Goal: Task Accomplishment & Management: Use online tool/utility

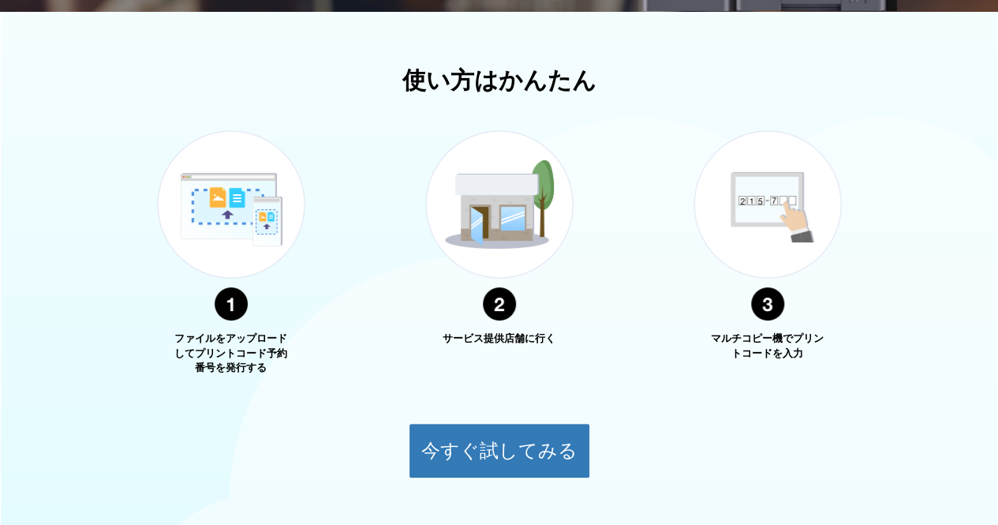
scroll to position [526, 0]
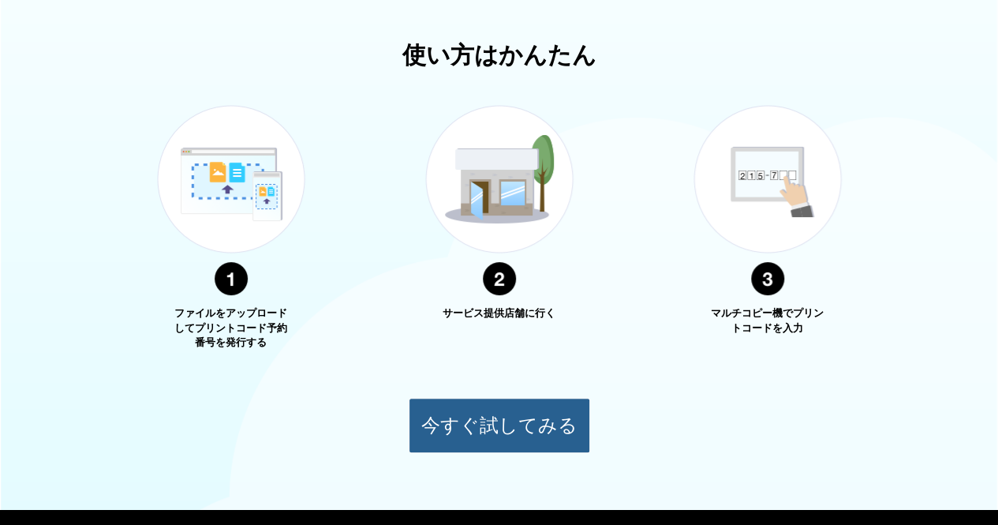
click at [522, 418] on button "今すぐ試してみる" at bounding box center [500, 425] width 182 height 55
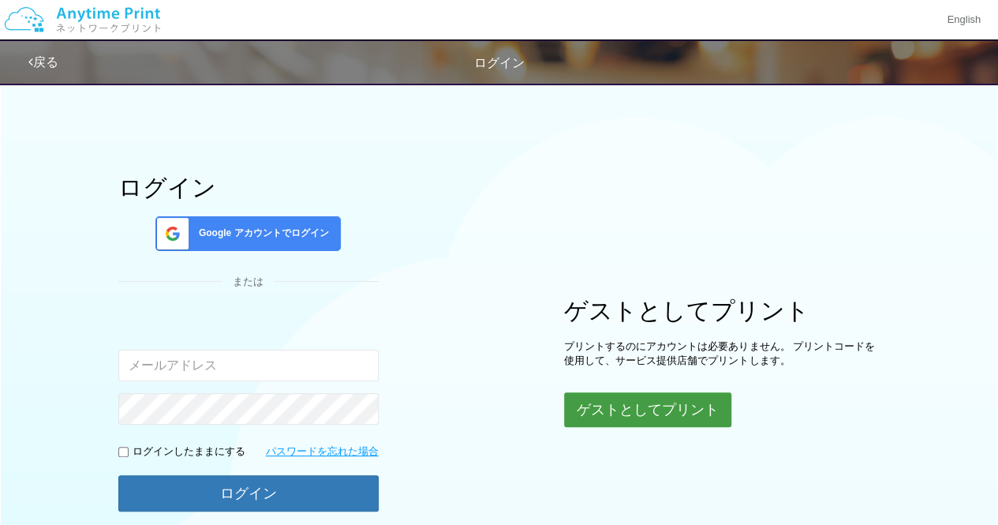
click at [618, 418] on button "ゲストとしてプリント" at bounding box center [647, 409] width 167 height 35
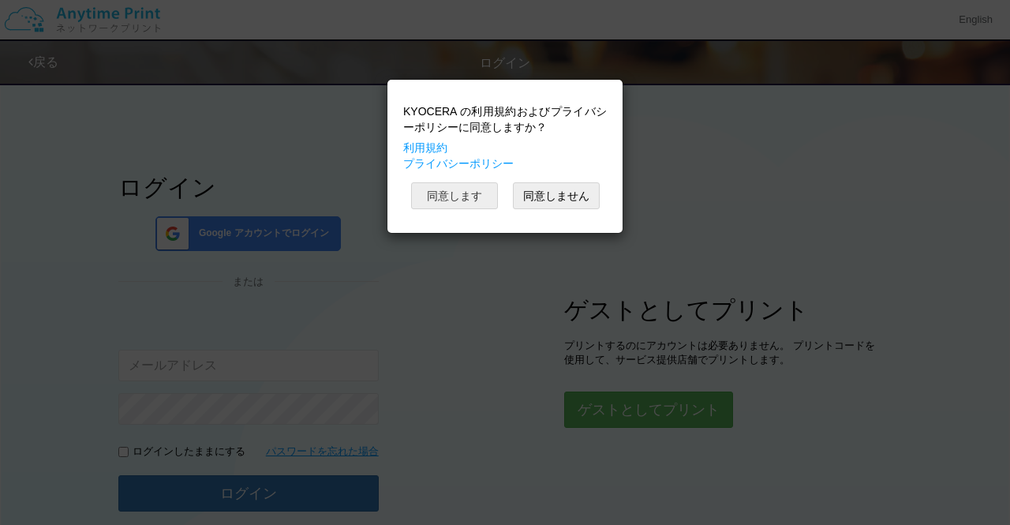
click at [472, 189] on button "同意します" at bounding box center [454, 195] width 87 height 27
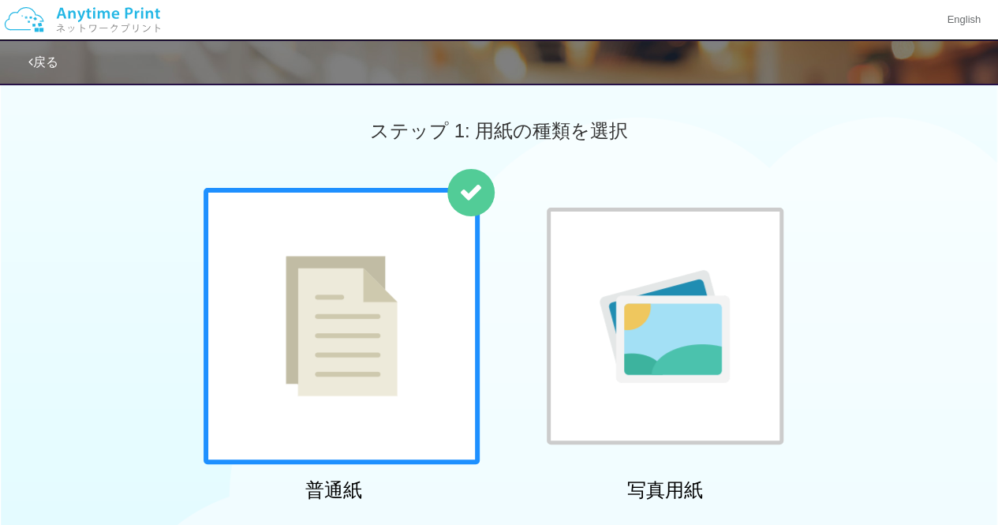
click at [441, 318] on div at bounding box center [342, 326] width 276 height 276
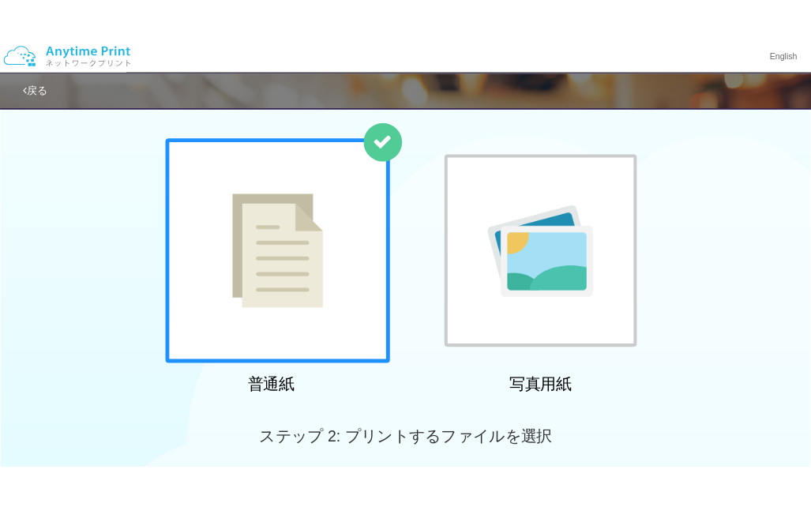
scroll to position [71, 0]
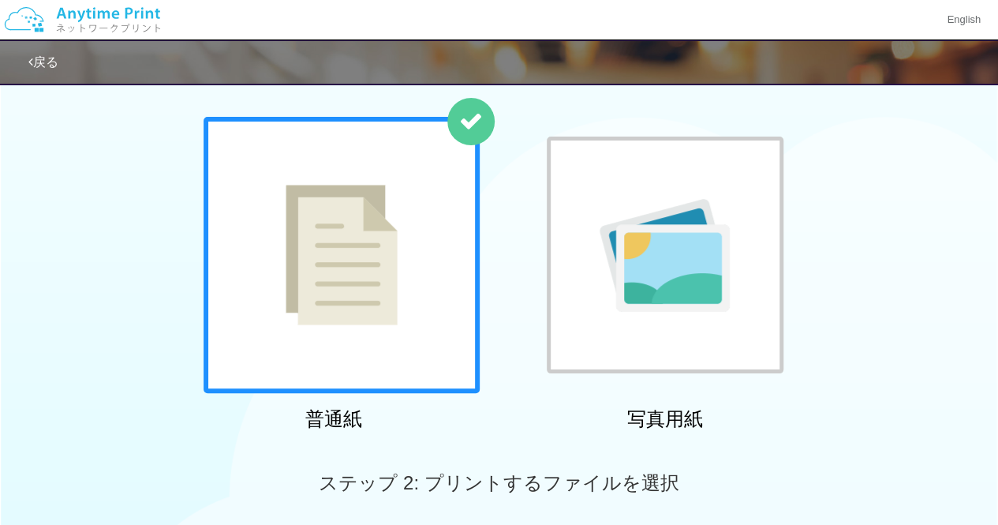
click at [418, 272] on div at bounding box center [342, 255] width 276 height 276
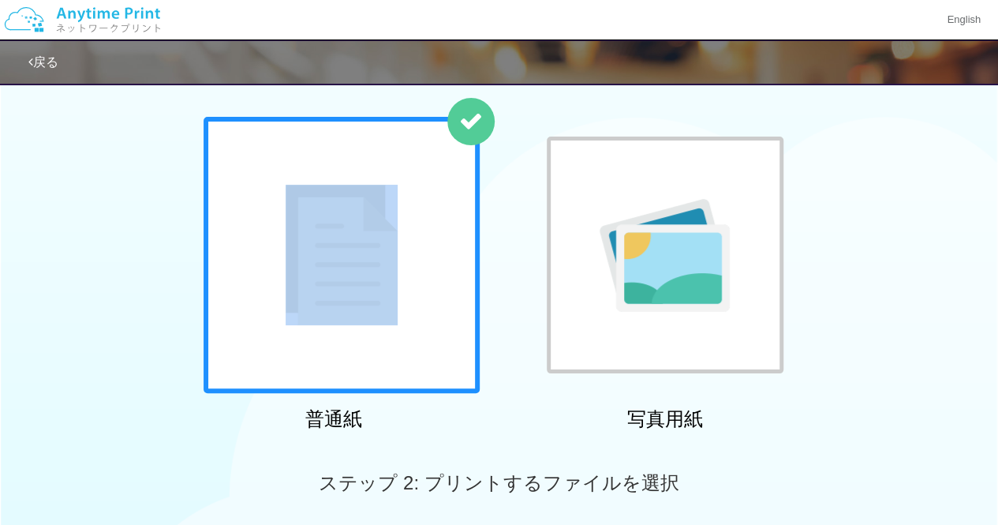
click at [418, 272] on div at bounding box center [342, 255] width 276 height 276
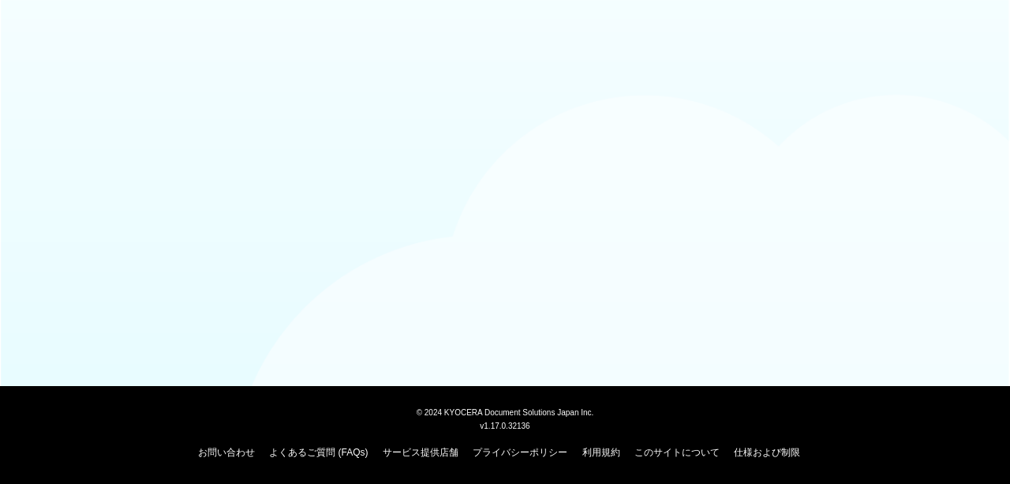
click at [549, 152] on body "© 2024 KYOCERA Document Solutions Japan Inc. v1.17.0.32136 お問い合わせ よくあるご質問 (FAQs…" at bounding box center [505, 242] width 1010 height 484
click at [515, 241] on body "© 2024 KYOCERA Document Solutions Japan Inc. v1.17.0.32136 お問い合わせ よくあるご質問 (FAQs…" at bounding box center [505, 242] width 1010 height 484
click at [807, 92] on body "© 2024 KYOCERA Document Solutions Japan Inc. v1.17.0.32136 お問い合わせ よくあるご質問 (FAQs…" at bounding box center [505, 242] width 1010 height 484
click at [541, 118] on body "© 2024 KYOCERA Document Solutions Japan Inc. v1.17.0.32136 お問い合わせ よくあるご質問 (FAQs…" at bounding box center [505, 242] width 1010 height 484
